Goal: Find specific page/section: Find specific page/section

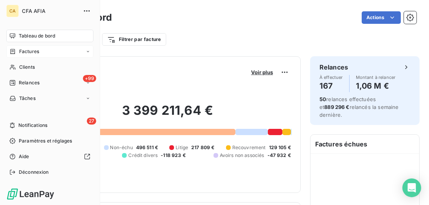
click at [33, 52] on span "Factures" at bounding box center [29, 51] width 20 height 7
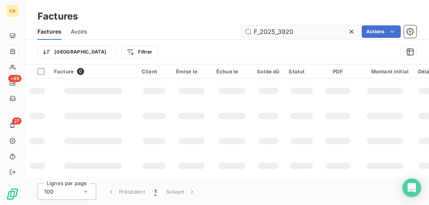
click at [300, 29] on input "F_2025_3920" at bounding box center [299, 31] width 117 height 13
drag, startPoint x: 270, startPoint y: 30, endPoint x: 211, endPoint y: 30, distance: 59.0
click at [211, 30] on div "F_2025_3920 Actions" at bounding box center [256, 31] width 320 height 13
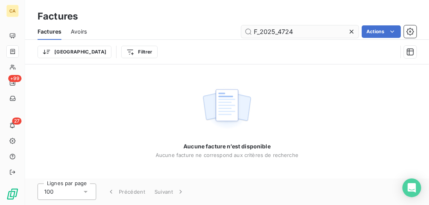
type input "F_2025_4724"
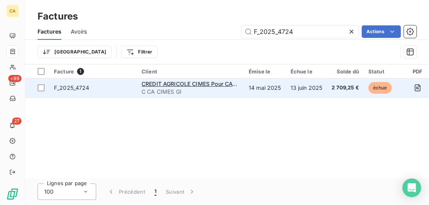
click at [124, 91] on span "F_2025_4724" at bounding box center [93, 88] width 78 height 8
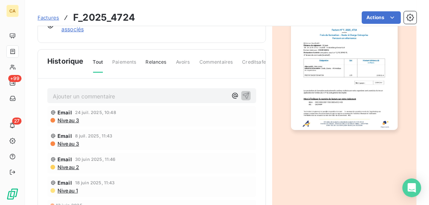
scroll to position [156, 0]
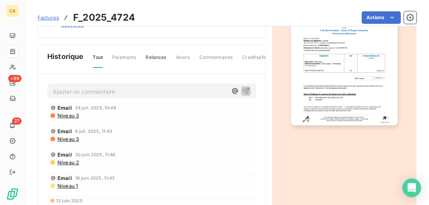
click at [161, 91] on p "Ajouter un commentaire ﻿" at bounding box center [140, 92] width 174 height 10
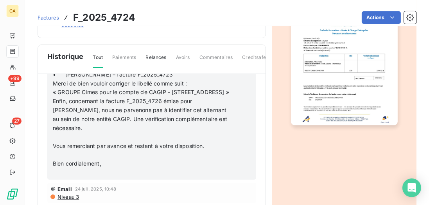
scroll to position [179, 0]
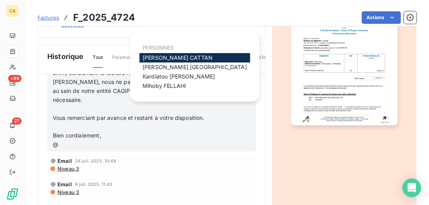
click at [192, 57] on div "[PERSON_NAME]" at bounding box center [195, 57] width 111 height 9
click at [190, 57] on div "[PERSON_NAME]" at bounding box center [195, 57] width 111 height 9
click at [174, 57] on span "[PERSON_NAME]" at bounding box center [178, 57] width 70 height 7
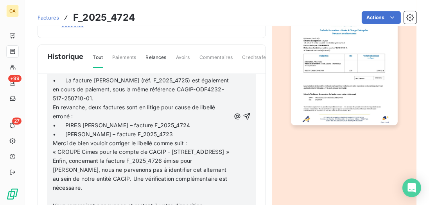
scroll to position [203, 0]
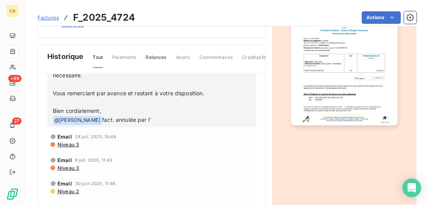
click at [152, 125] on p "﻿ @ [PERSON_NAME] ﻿ fact. annulée par l'" at bounding box center [141, 120] width 177 height 9
click at [180, 125] on p "﻿ @ [PERSON_NAME] ﻿ fact. annulée par l'avoir" at bounding box center [141, 120] width 177 height 9
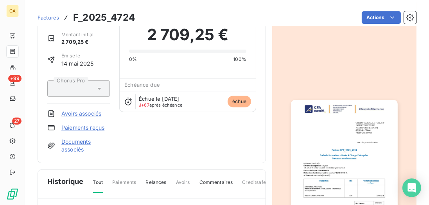
scroll to position [0, 0]
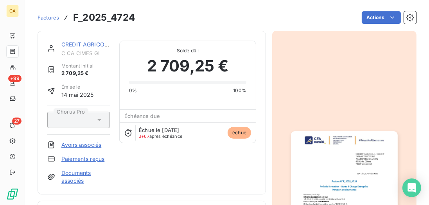
click at [92, 45] on link "CREDIT AGRICOLE CIMES Pour CAGIP" at bounding box center [111, 44] width 101 height 7
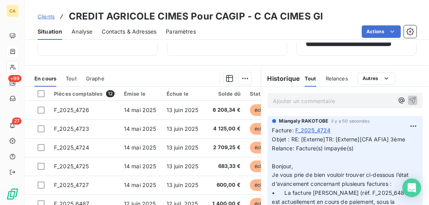
scroll to position [179, 0]
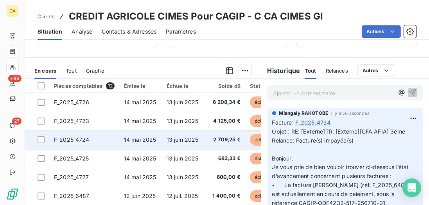
click at [113, 144] on td "F_2025_4724" at bounding box center [84, 140] width 70 height 19
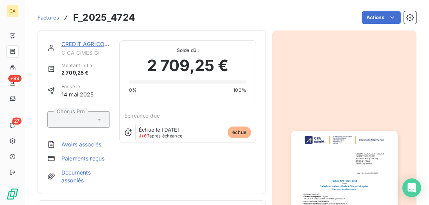
click at [95, 41] on link "CREDIT AGRICOLE CIMES Pour CAGIP" at bounding box center [111, 44] width 101 height 7
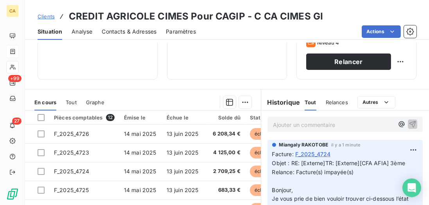
scroll to position [179, 0]
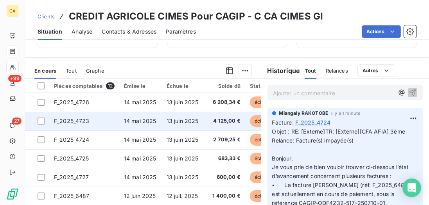
click at [134, 119] on span "14 mai 2025" at bounding box center [140, 121] width 32 height 7
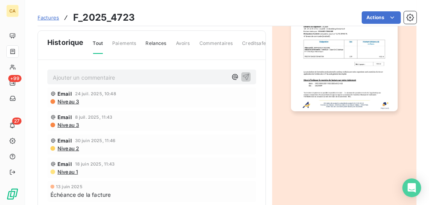
scroll to position [179, 0]
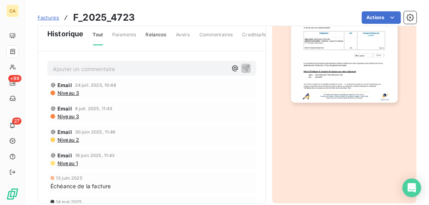
click at [109, 71] on p "Ajouter un commentaire ﻿" at bounding box center [140, 69] width 174 height 10
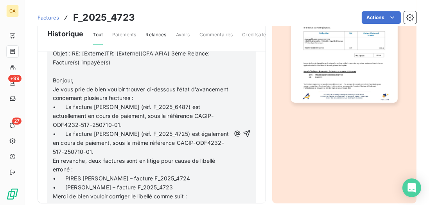
scroll to position [134, 0]
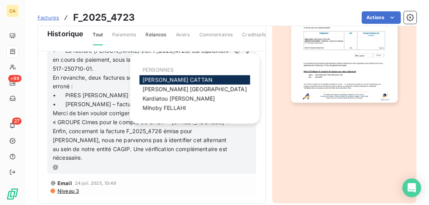
click at [165, 77] on span "[PERSON_NAME]" at bounding box center [178, 80] width 70 height 7
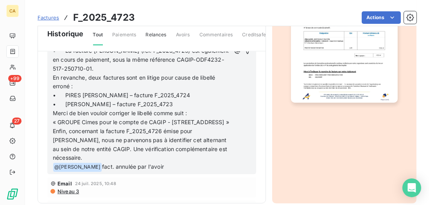
click at [174, 172] on p "﻿ @ [PERSON_NAME] ﻿ fact. annulée par l'avoir" at bounding box center [141, 167] width 177 height 9
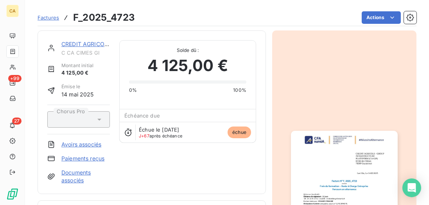
scroll to position [0, 0]
click at [90, 43] on link "CREDIT AGRICOLE CIMES Pour CAGIP" at bounding box center [111, 44] width 101 height 7
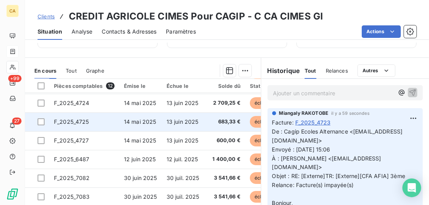
scroll to position [45, 0]
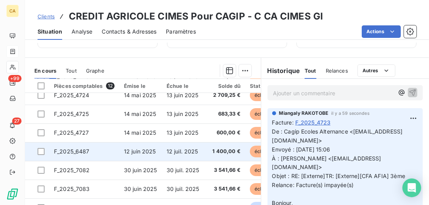
click at [119, 152] on td "12 juin 2025" at bounding box center [140, 151] width 43 height 19
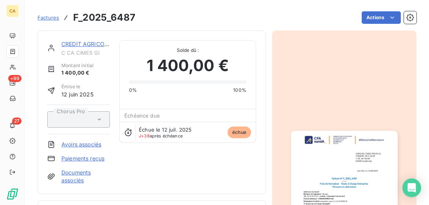
click at [96, 42] on link "CREDIT AGRICOLE CIMES Pour CAGIP" at bounding box center [111, 44] width 101 height 7
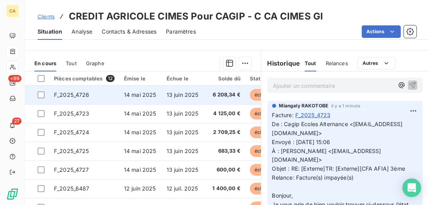
scroll to position [226, 0]
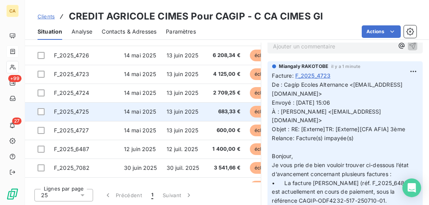
click at [108, 113] on td "F_2025_4725" at bounding box center [84, 111] width 70 height 19
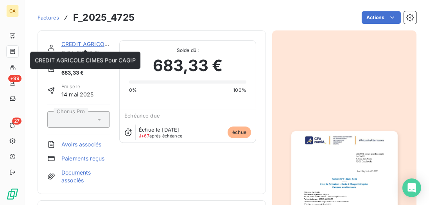
click at [92, 43] on link "CREDIT AGRICOLE CIMES Pour CAGIP" at bounding box center [111, 44] width 101 height 7
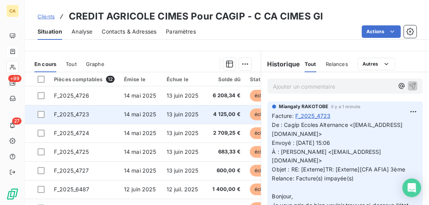
scroll to position [226, 0]
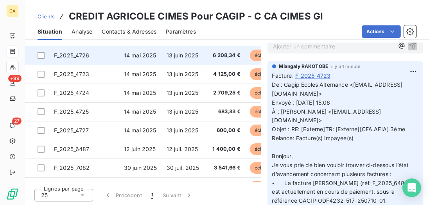
click at [106, 55] on td "F_2025_4726" at bounding box center [84, 55] width 70 height 19
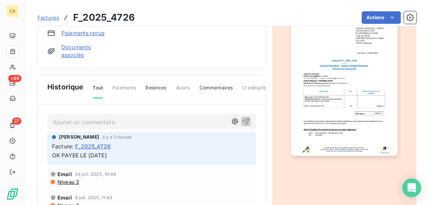
scroll to position [134, 0]
